Goal: Find specific page/section: Find specific page/section

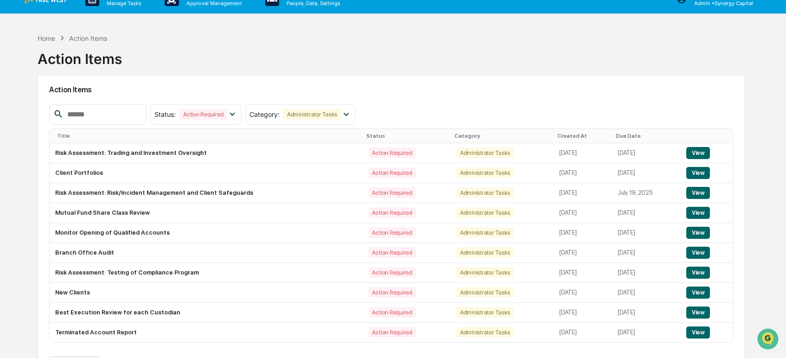
click at [555, 44] on div "Home Action Items Action Items" at bounding box center [392, 52] width 708 height 46
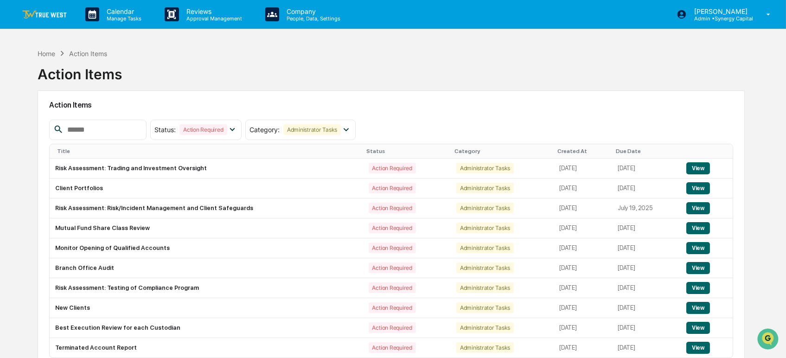
click at [51, 6] on link at bounding box center [50, 14] width 56 height 29
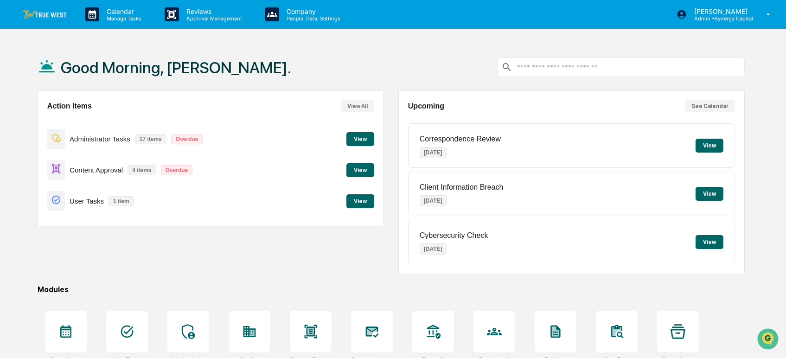
click at [357, 205] on button "View" at bounding box center [361, 201] width 28 height 14
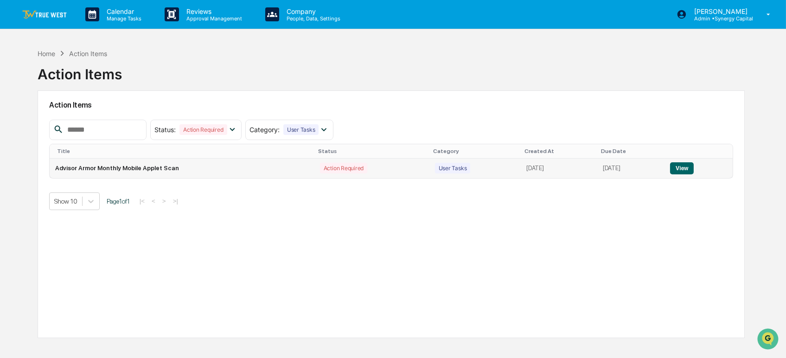
click at [691, 167] on button "View" at bounding box center [682, 168] width 24 height 12
